Goal: Transaction & Acquisition: Purchase product/service

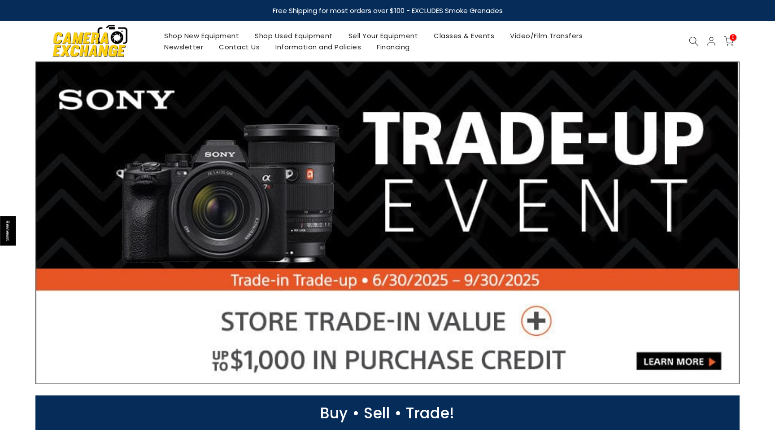
click at [302, 39] on link "Shop Used Equipment" at bounding box center [294, 35] width 94 height 11
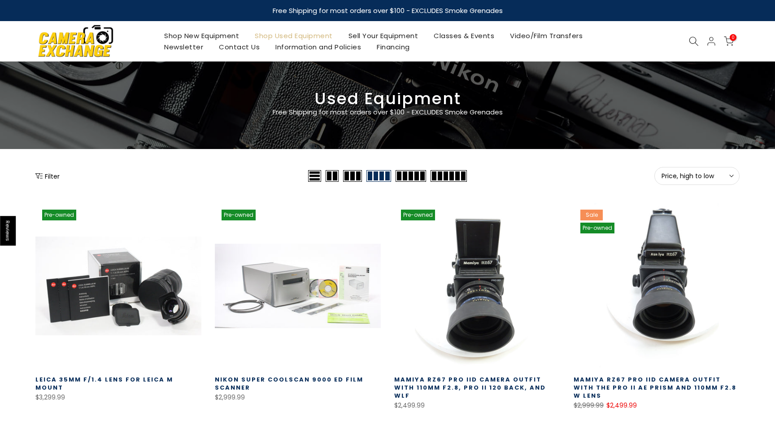
click at [716, 171] on button "Price, high to low Sort" at bounding box center [697, 176] width 85 height 18
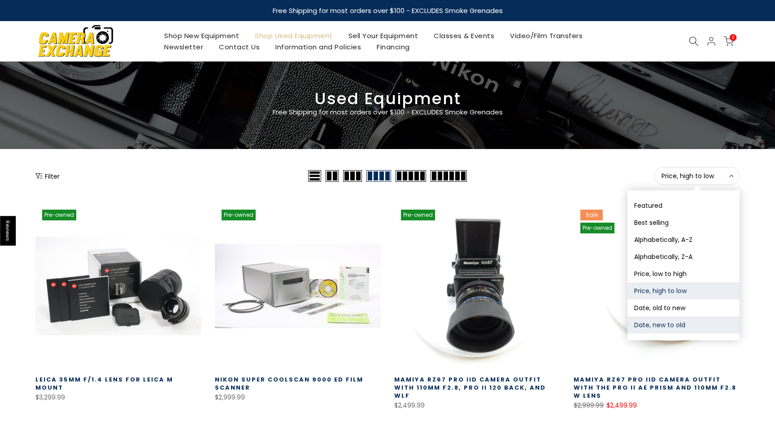
click at [672, 322] on button "Date, new to old" at bounding box center [684, 324] width 112 height 17
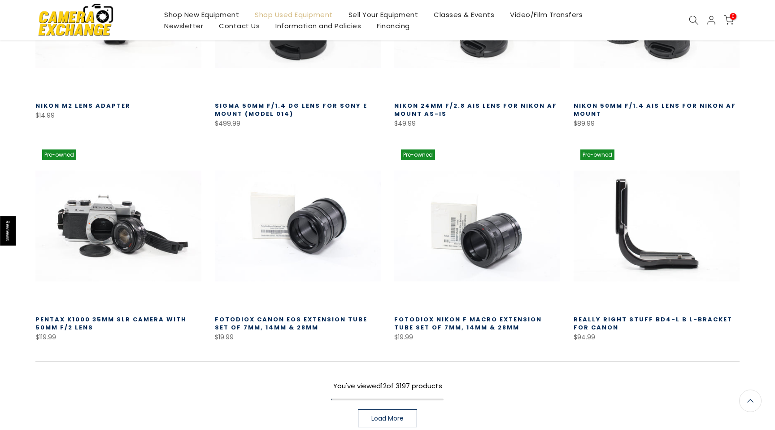
scroll to position [488, 0]
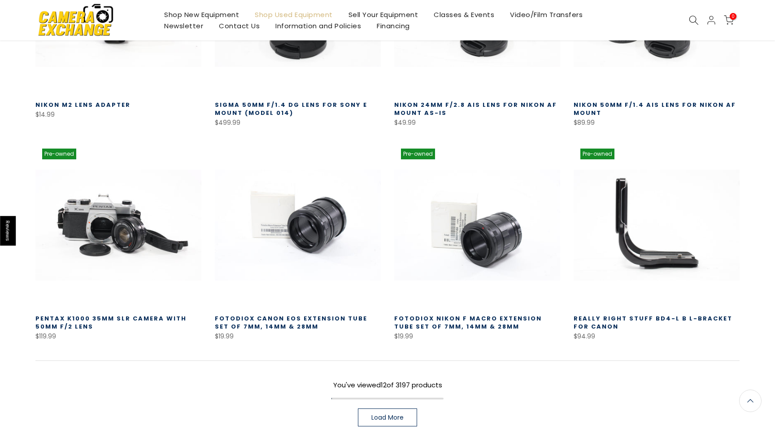
click at [408, 416] on link "Load More" at bounding box center [387, 417] width 59 height 18
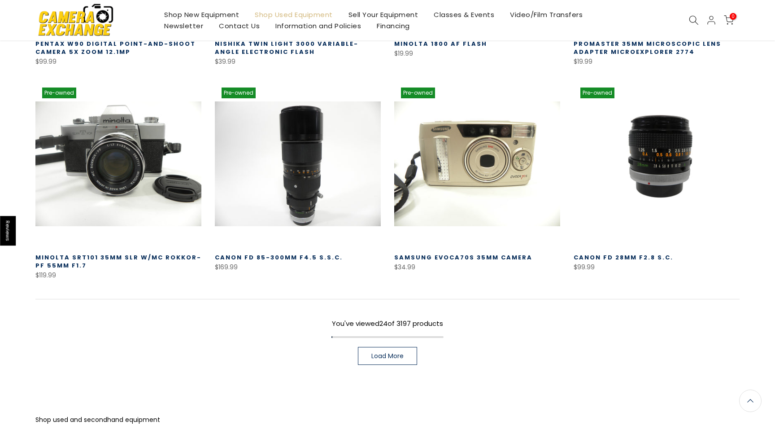
scroll to position [1200, 0]
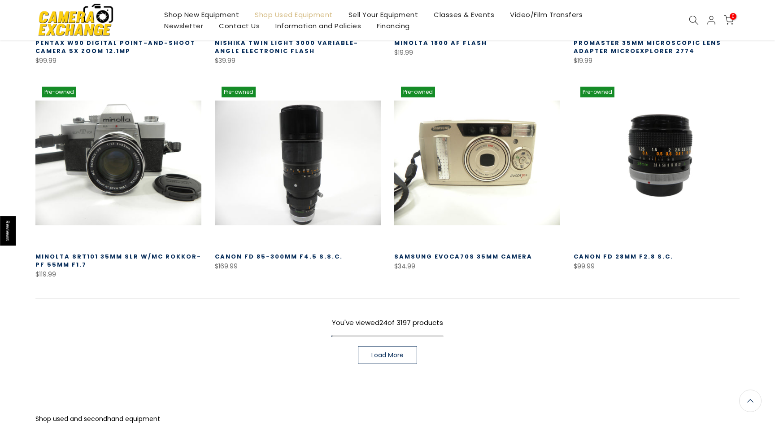
click at [390, 352] on span "Load More" at bounding box center [388, 355] width 32 height 6
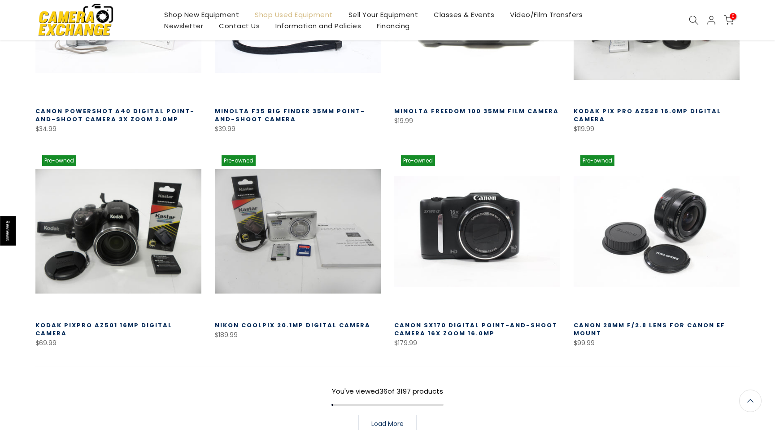
scroll to position [1795, 0]
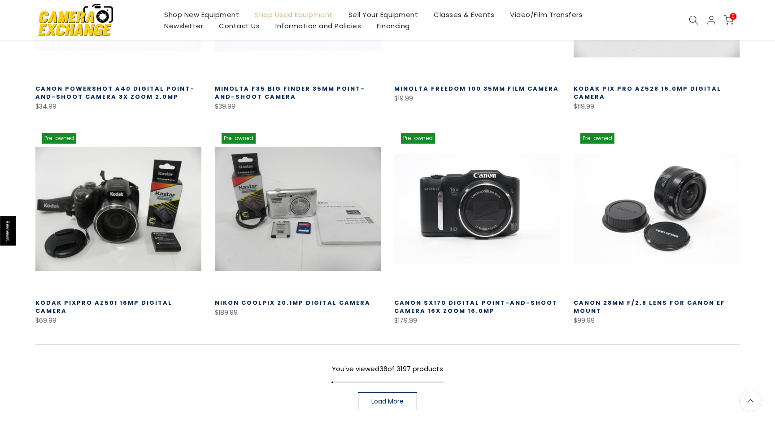
click at [379, 392] on link "Load More" at bounding box center [387, 401] width 59 height 18
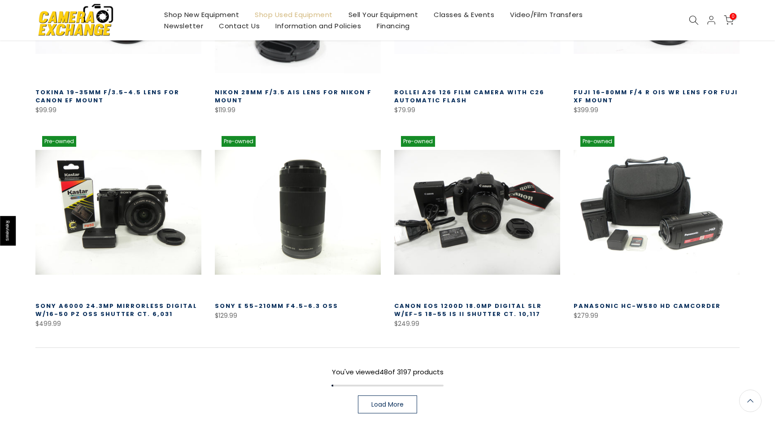
scroll to position [2431, 0]
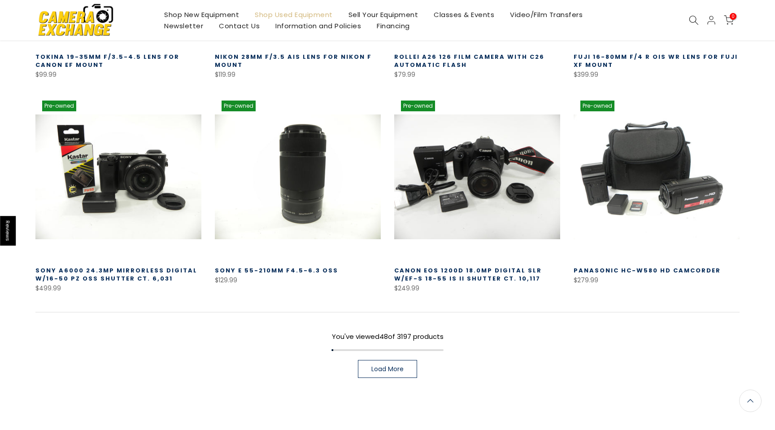
click at [383, 365] on link "Load More" at bounding box center [387, 369] width 59 height 18
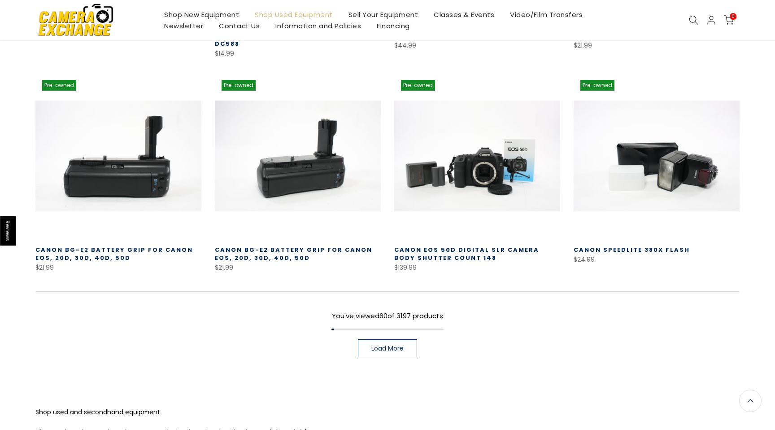
scroll to position [3141, 0]
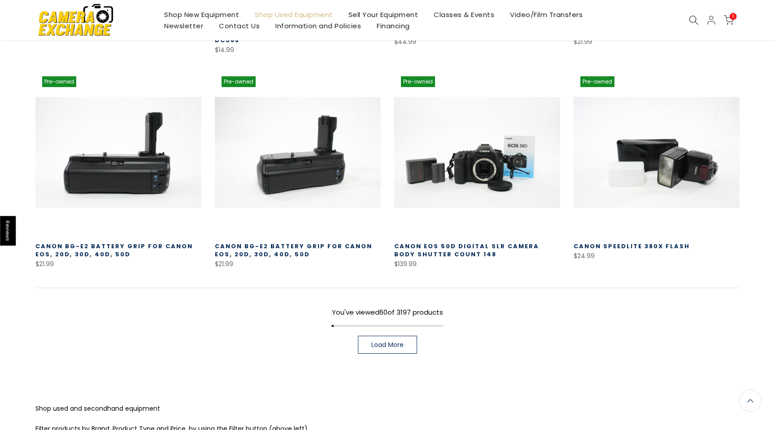
click at [383, 337] on link "Load More" at bounding box center [387, 345] width 59 height 18
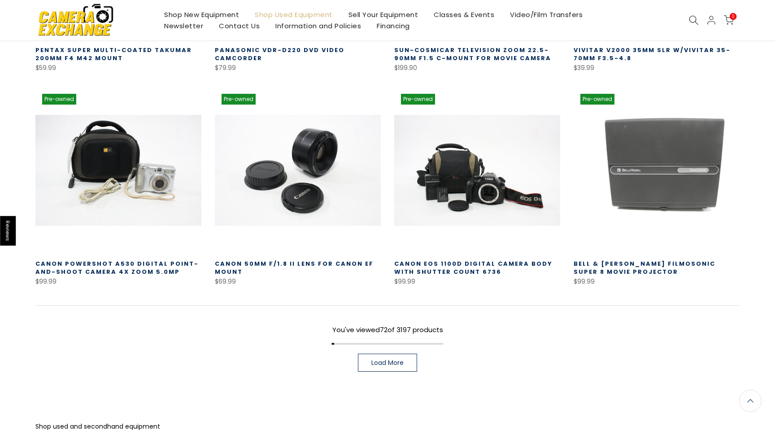
scroll to position [3780, 0]
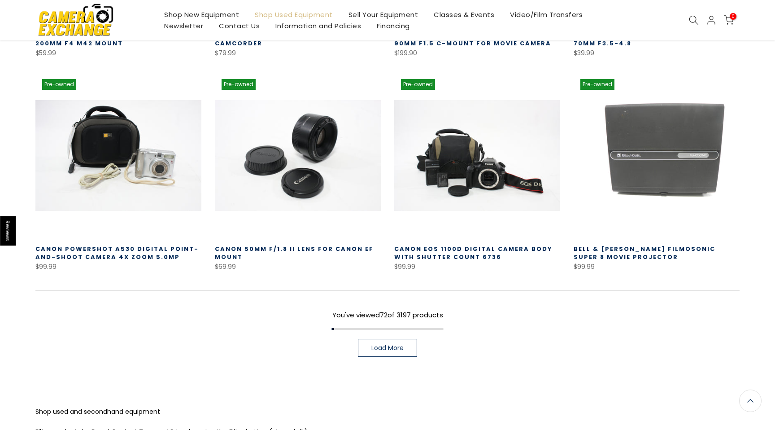
click at [376, 345] on span "Load More" at bounding box center [388, 348] width 32 height 6
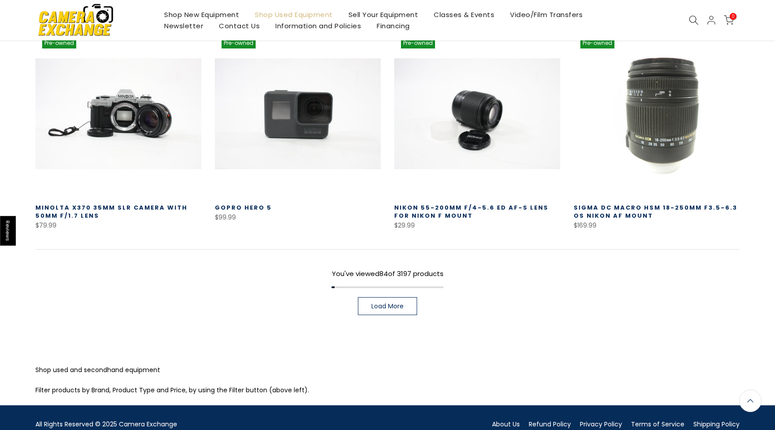
scroll to position [4477, 0]
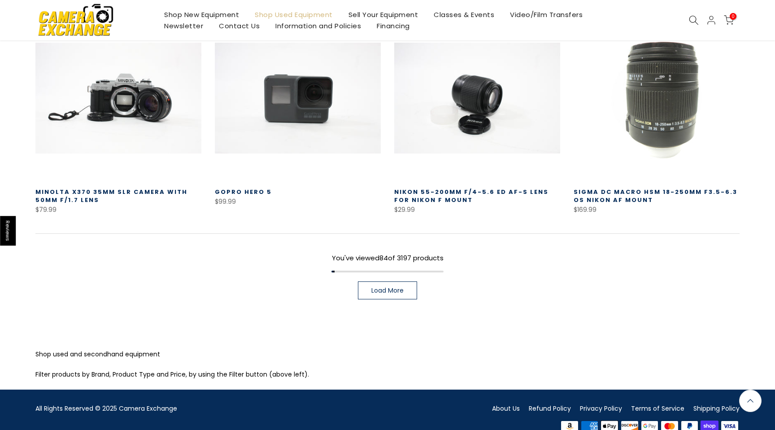
click at [385, 287] on span "Load More" at bounding box center [388, 290] width 32 height 6
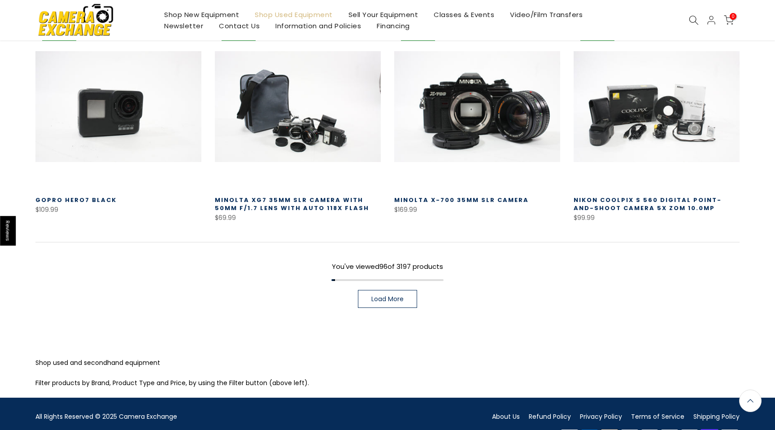
scroll to position [5112, 0]
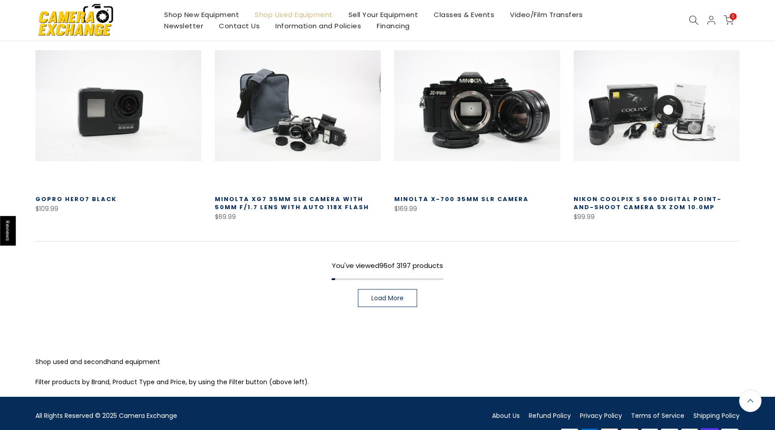
click at [384, 295] on span "Load More" at bounding box center [388, 298] width 32 height 6
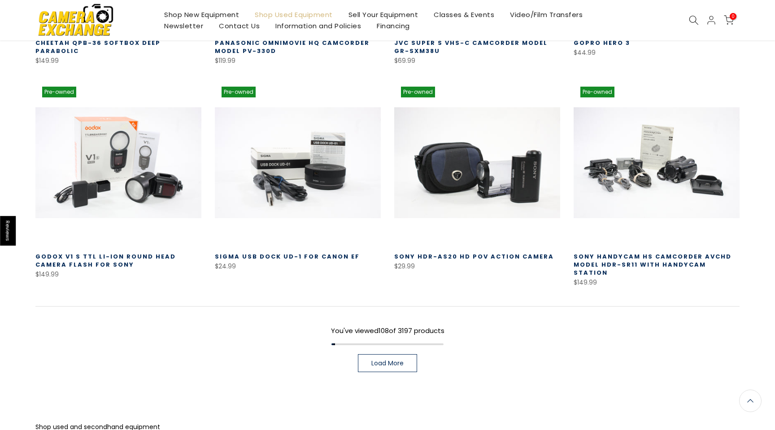
scroll to position [5696, 0]
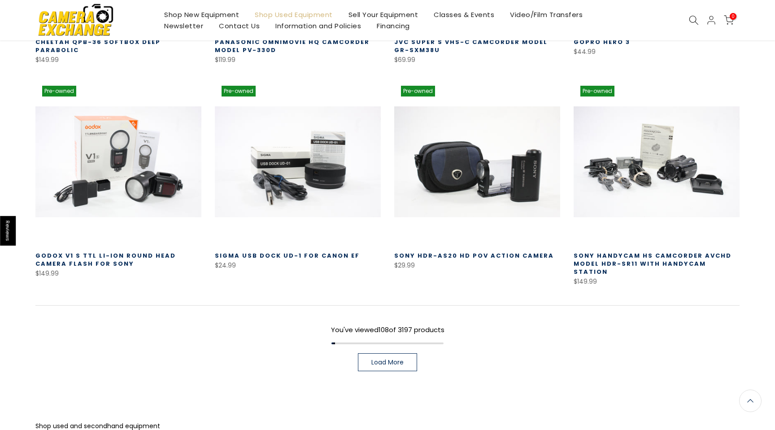
click at [386, 359] on span "Load More" at bounding box center [388, 362] width 32 height 6
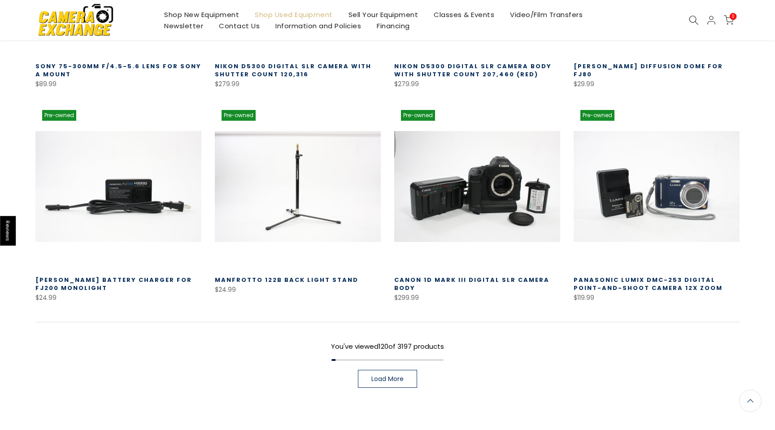
scroll to position [6322, 0]
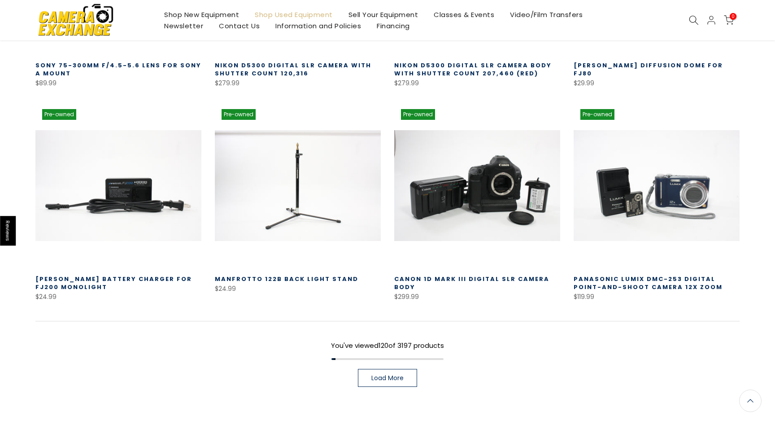
click at [386, 336] on div "You've viewed 120 of 3197 products Load More" at bounding box center [387, 354] width 705 height 66
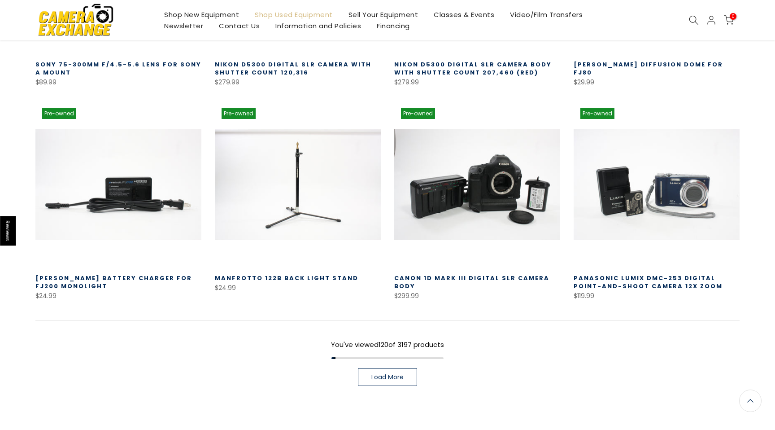
scroll to position [6321, 0]
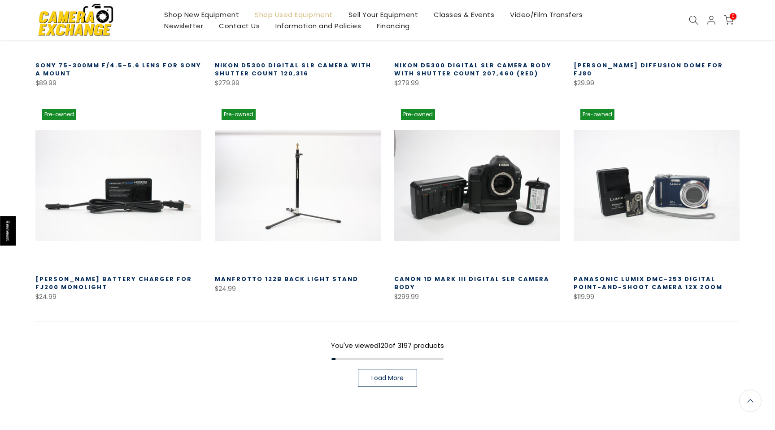
click at [381, 375] on span "Load More" at bounding box center [388, 378] width 32 height 6
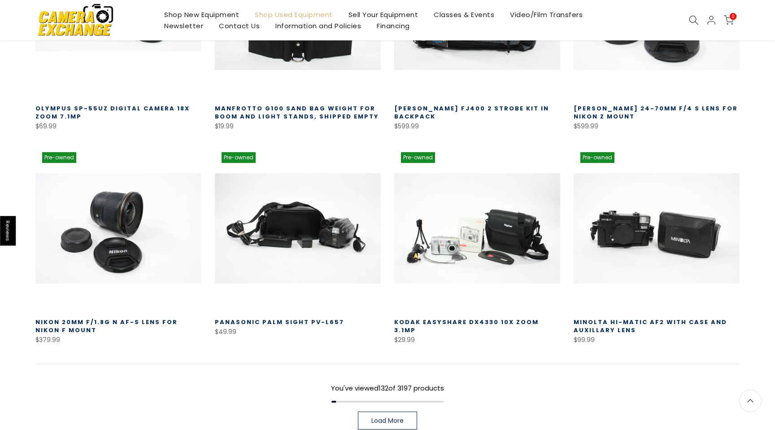
scroll to position [6934, 0]
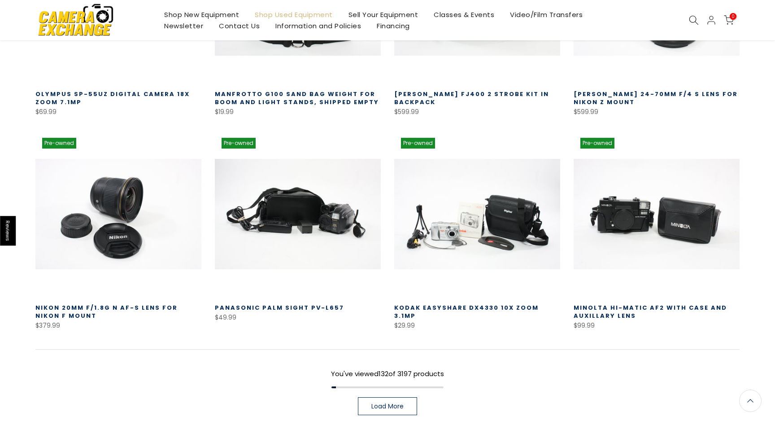
click at [381, 403] on span "Load More" at bounding box center [388, 406] width 32 height 6
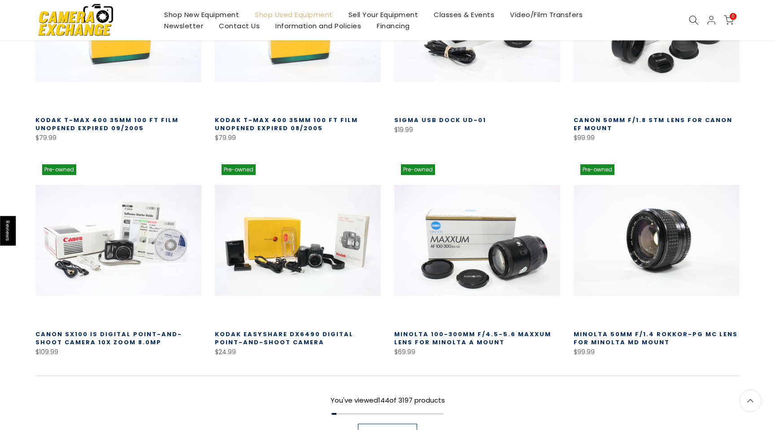
scroll to position [7550, 0]
